Goal: Check status: Check status

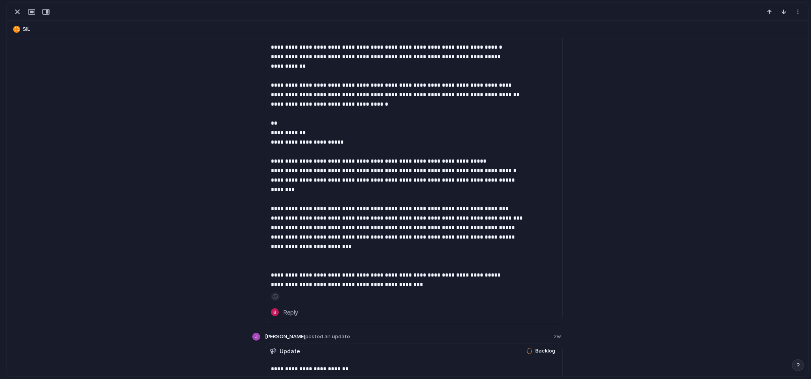
scroll to position [2093, 0]
